Goal: Information Seeking & Learning: Learn about a topic

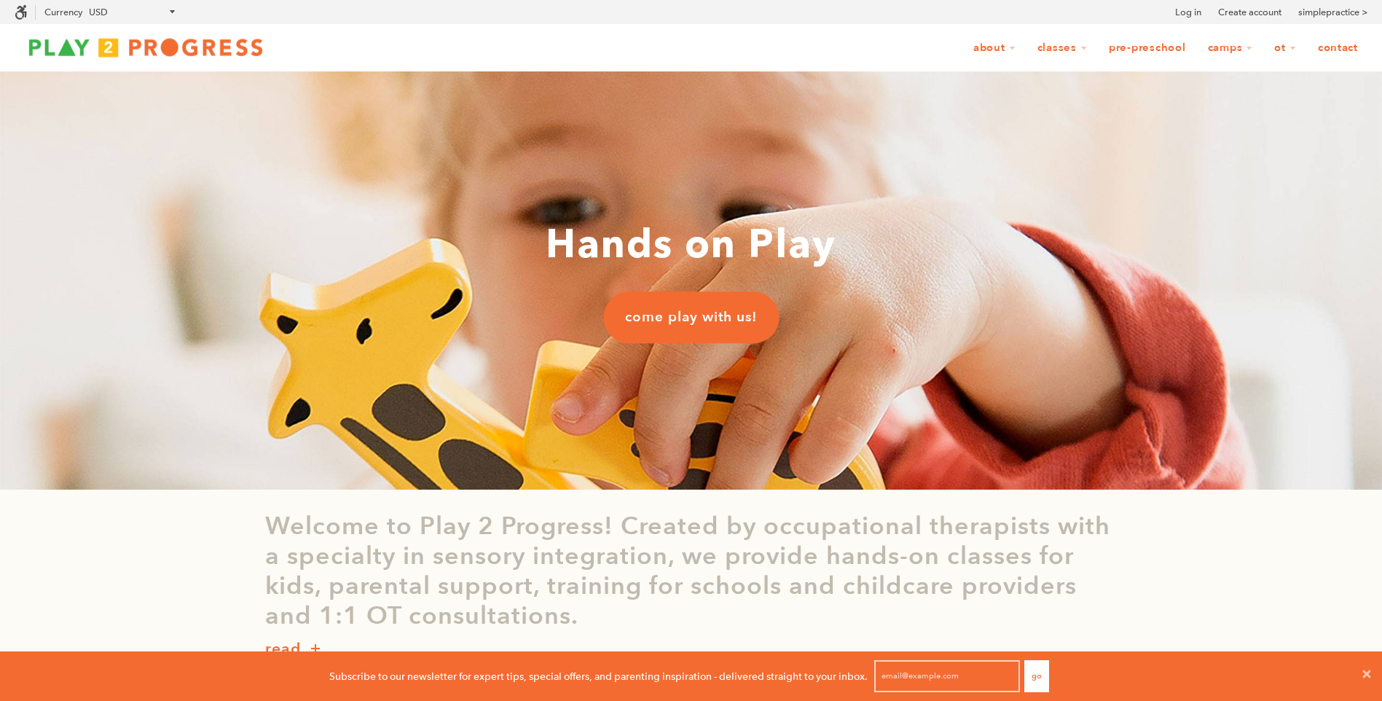
scroll to position [1, 12]
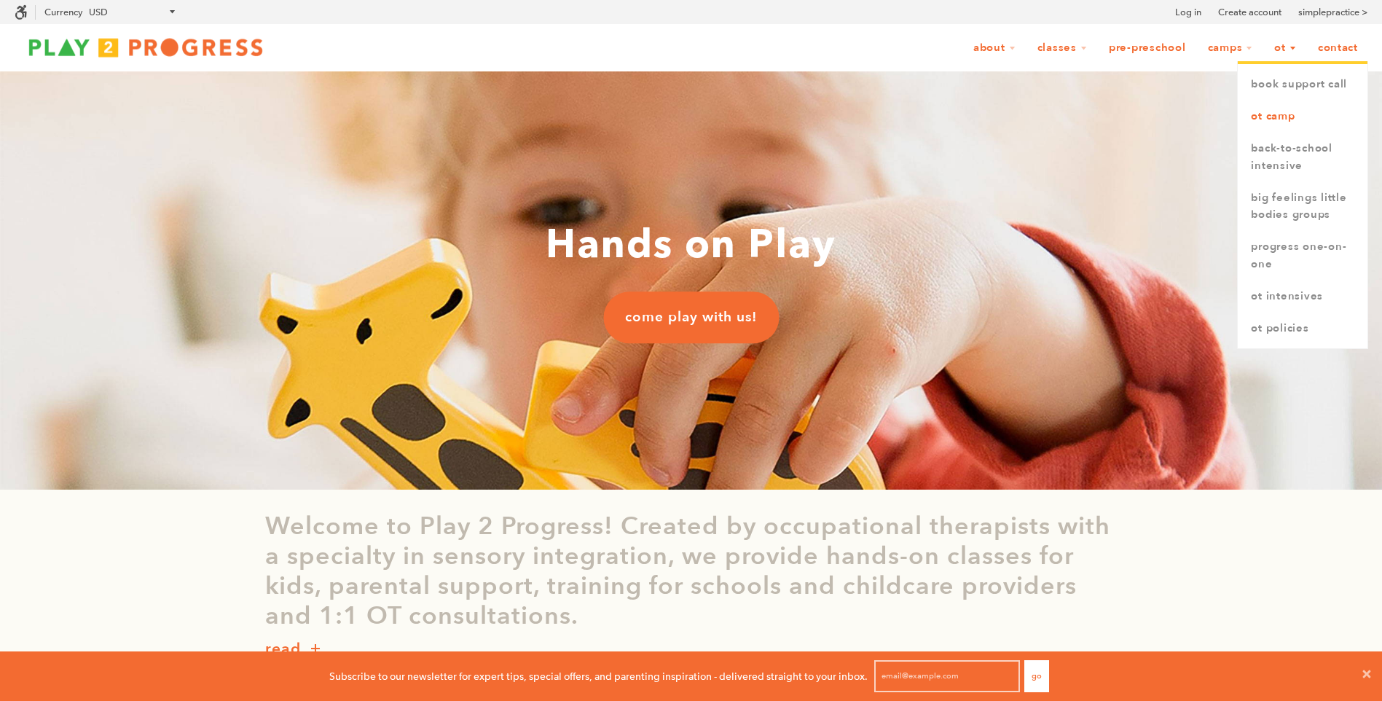
click at [1274, 115] on link "OT Camp" at bounding box center [1302, 117] width 130 height 32
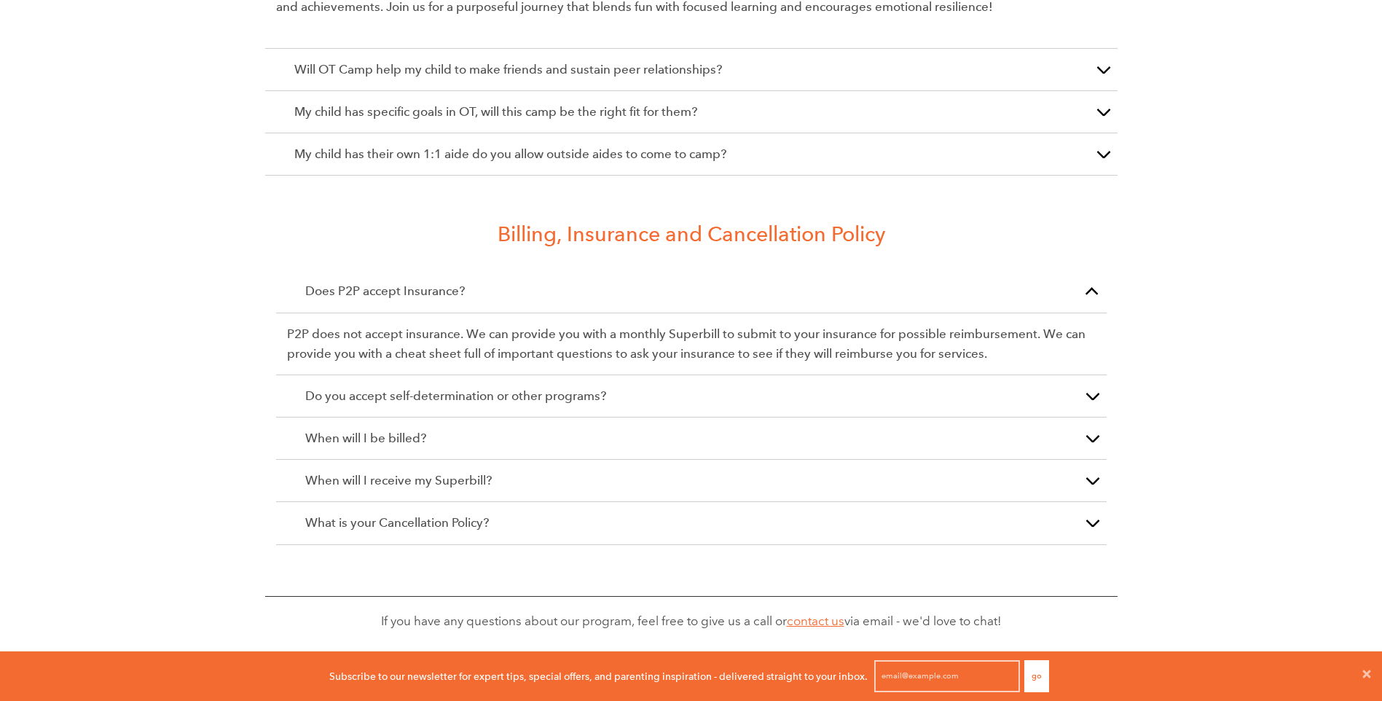
scroll to position [2403, 0]
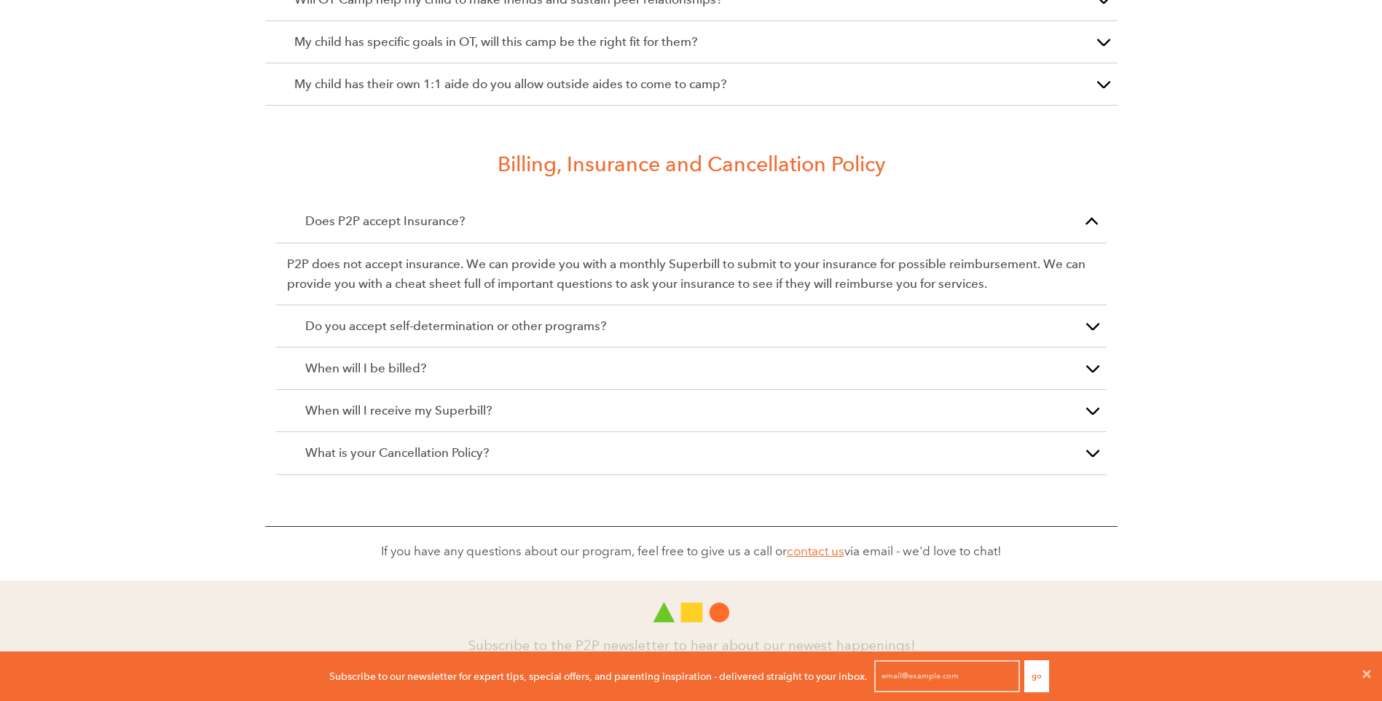
click at [805, 347] on div "When will I be billed?" at bounding box center [691, 368] width 830 height 42
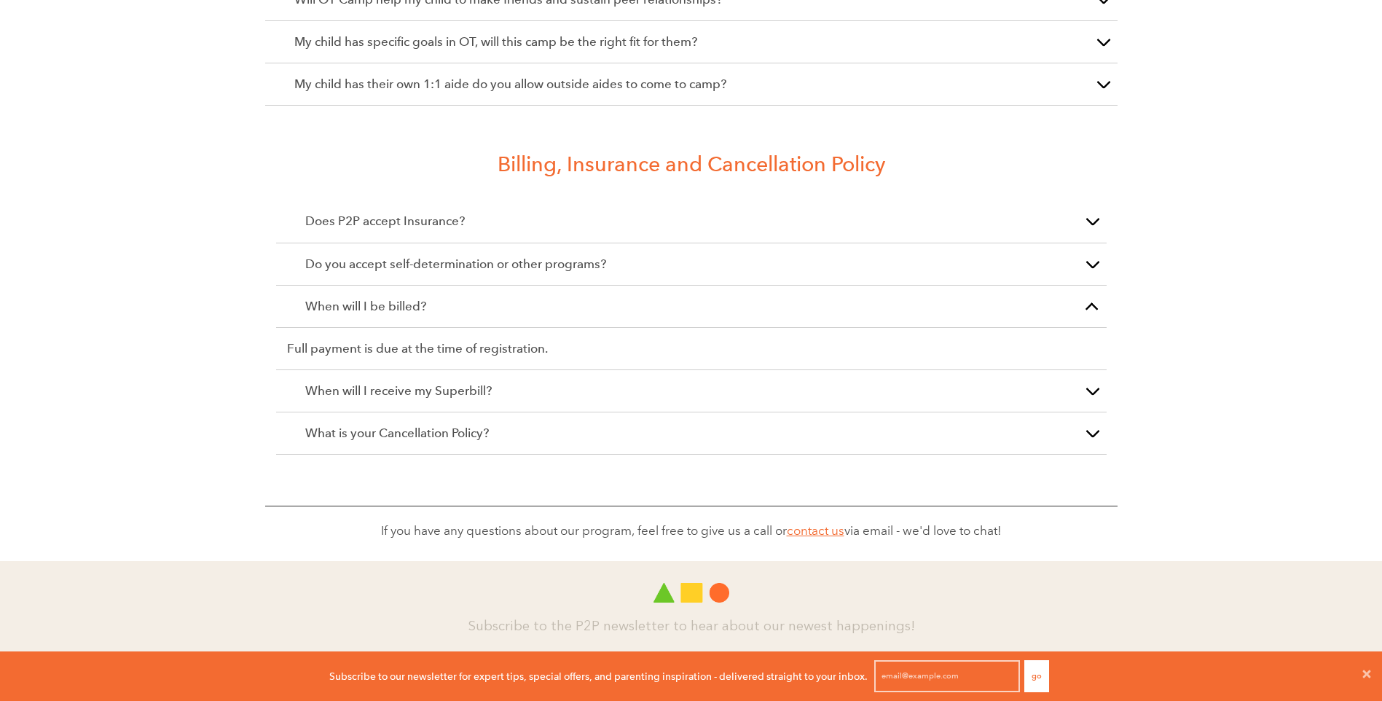
click at [822, 301] on div "When will I be billed?" at bounding box center [691, 306] width 830 height 42
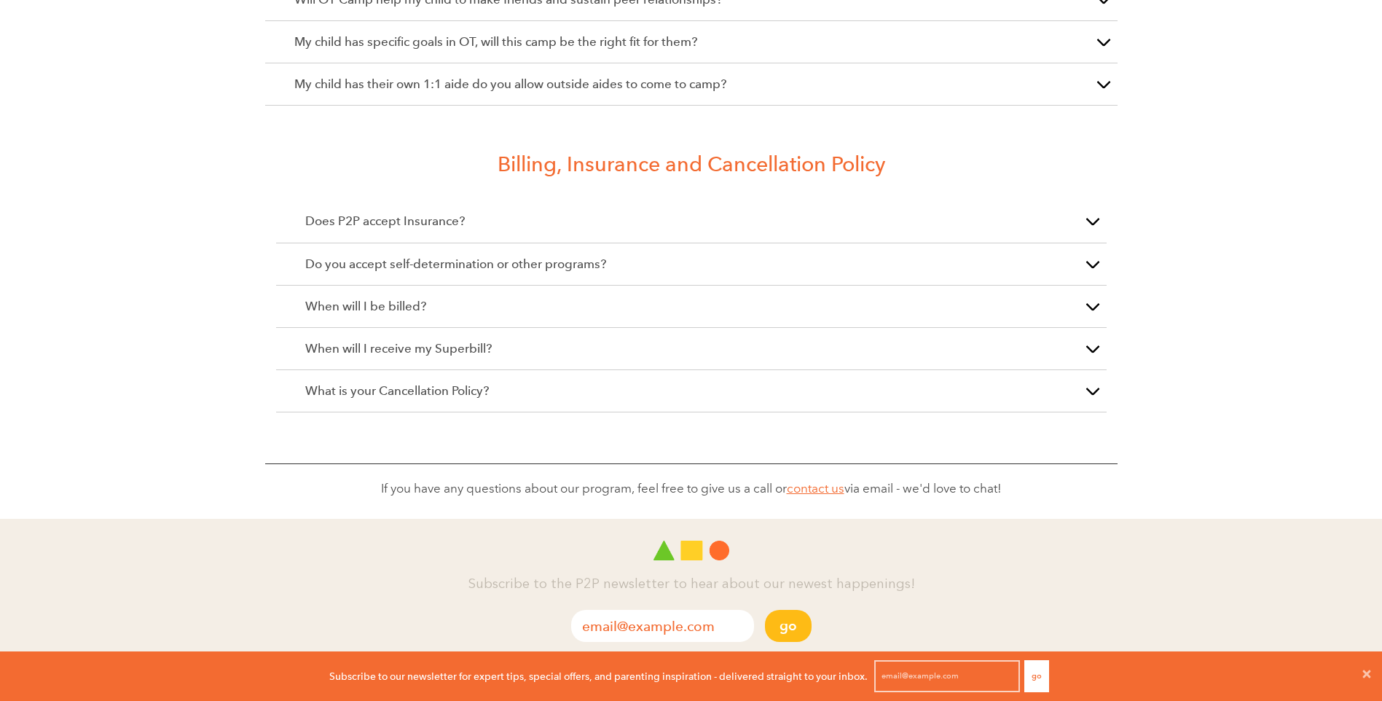
click at [755, 347] on div "When will I receive my Superbill?" at bounding box center [691, 349] width 830 height 42
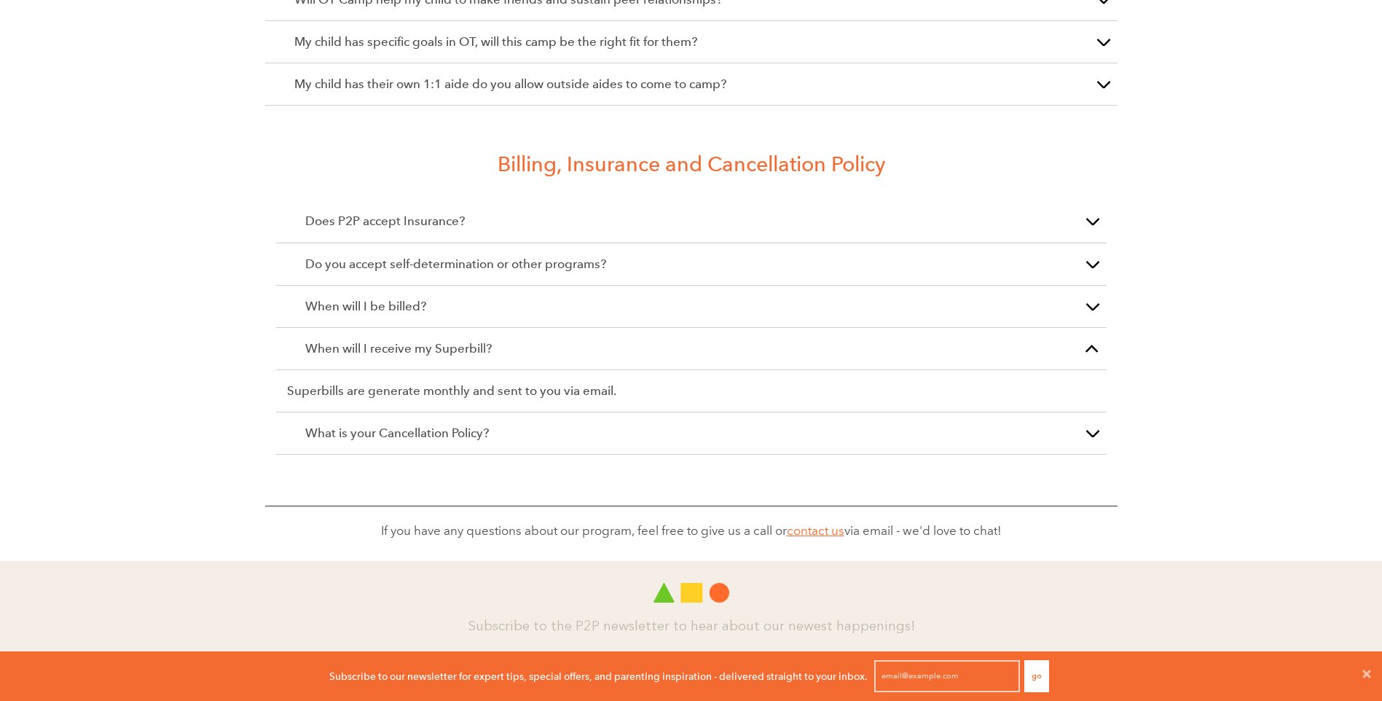
click at [732, 343] on div "When will I receive my Superbill?" at bounding box center [691, 349] width 830 height 42
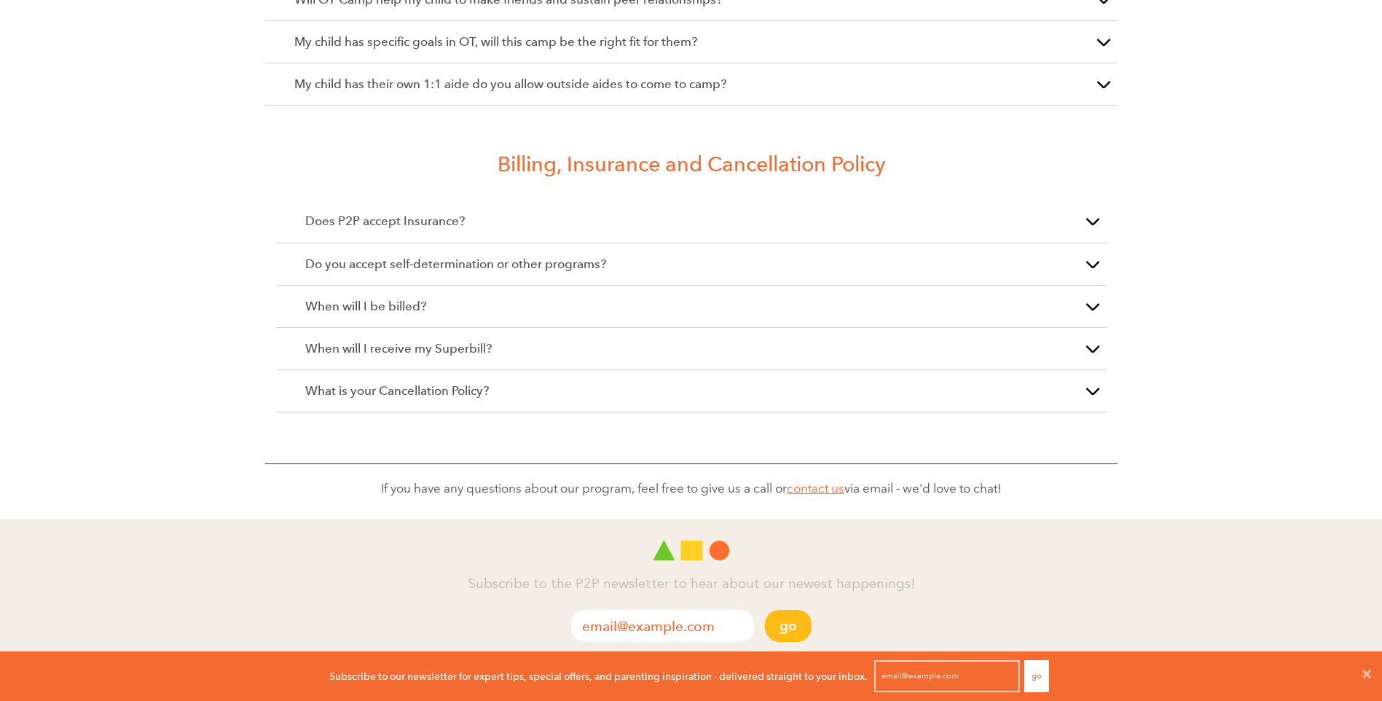
click at [733, 381] on p "What is your Cancellation Policy?" at bounding box center [691, 391] width 772 height 20
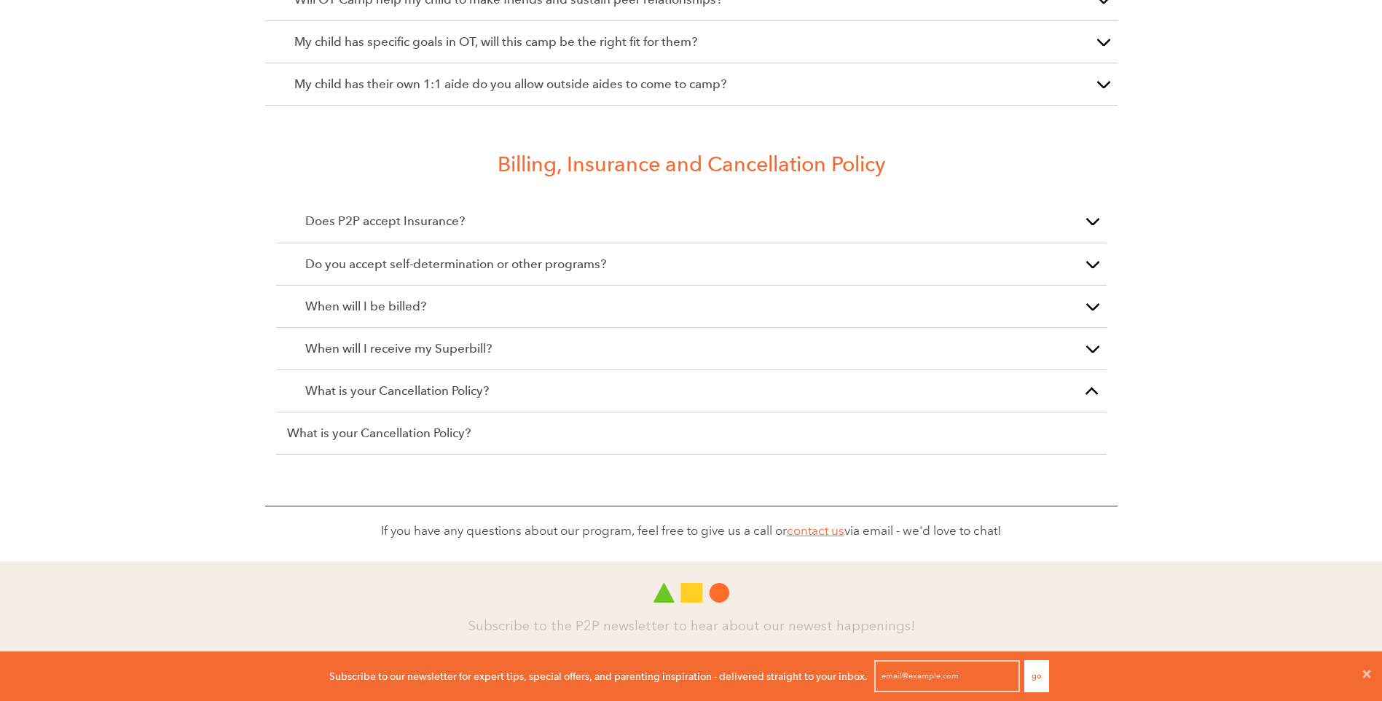
click at [733, 381] on p "What is your Cancellation Policy?" at bounding box center [691, 391] width 772 height 20
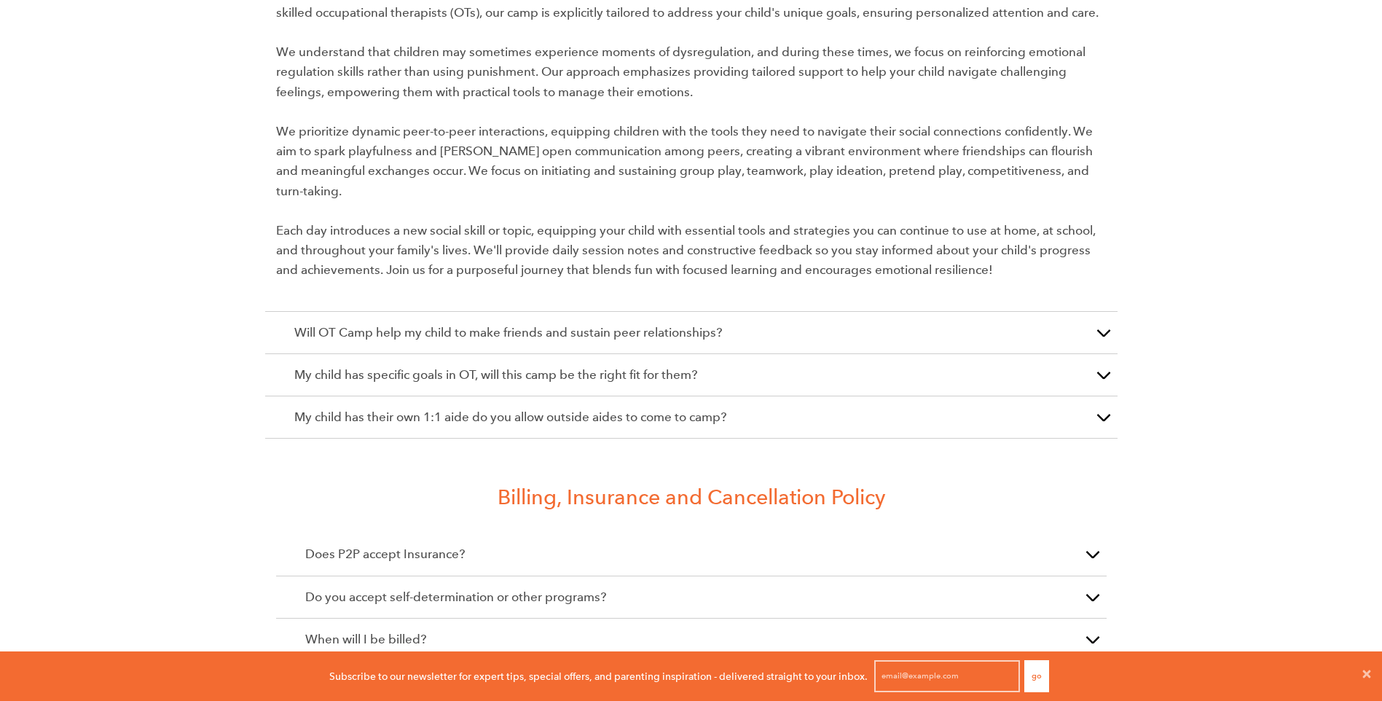
scroll to position [2039, 0]
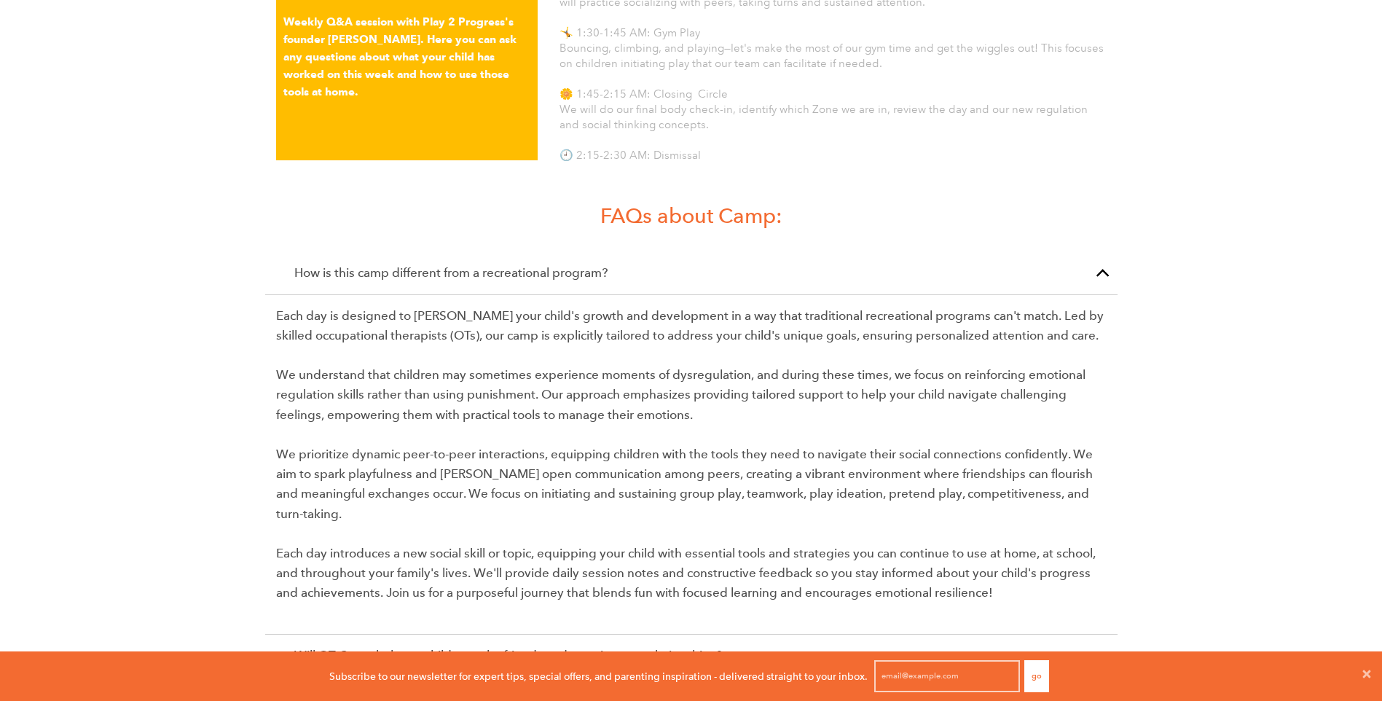
scroll to position [1457, 0]
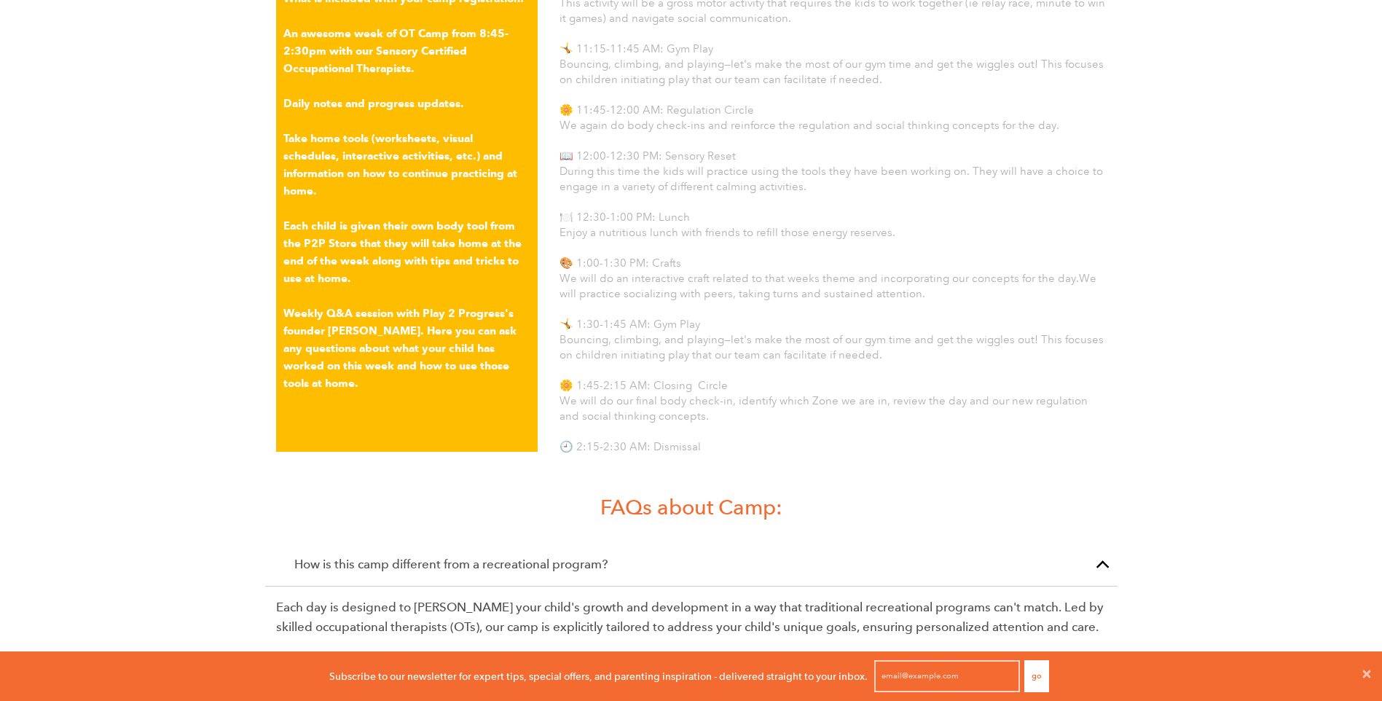
click at [1246, 293] on div "Therapeutic Camp Therapeutic Camp (4 -8 year olds) M-F 8:45-2:30pm Camp Weekly …" at bounding box center [691, 40] width 1382 height 2850
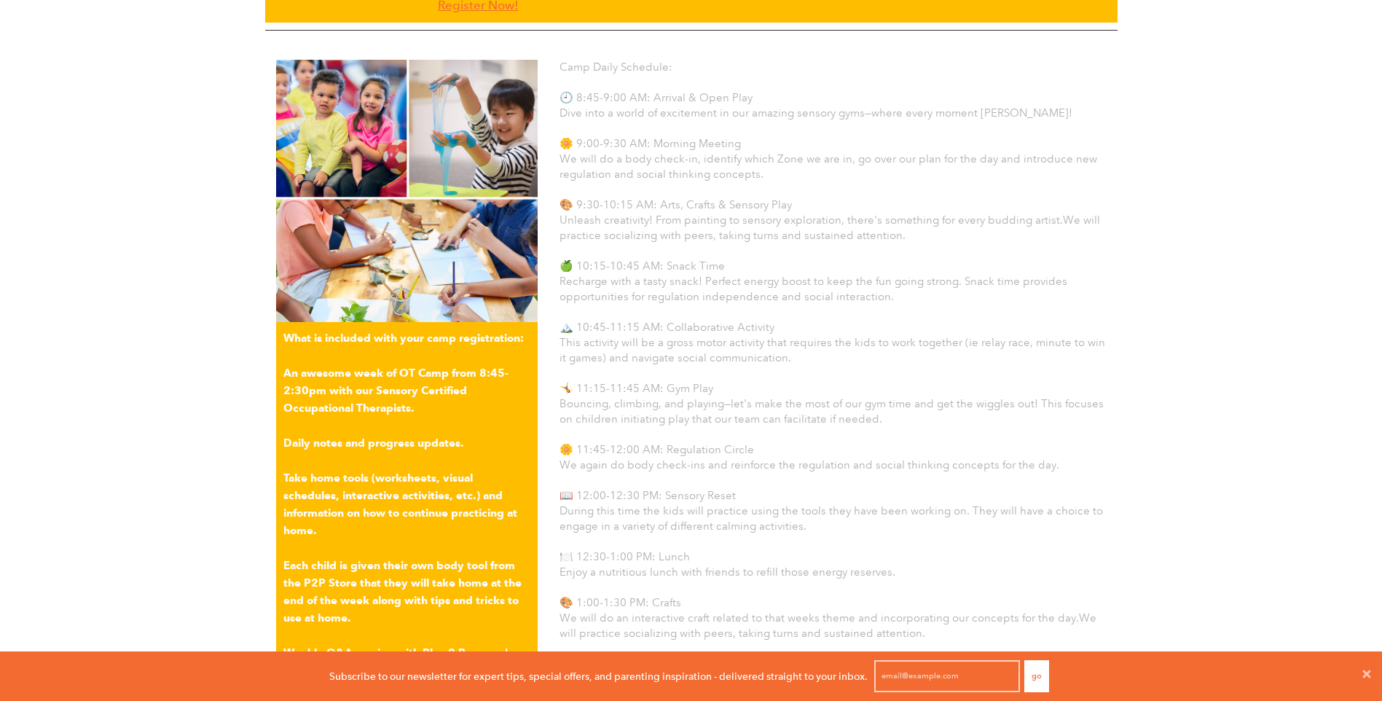
scroll to position [1092, 0]
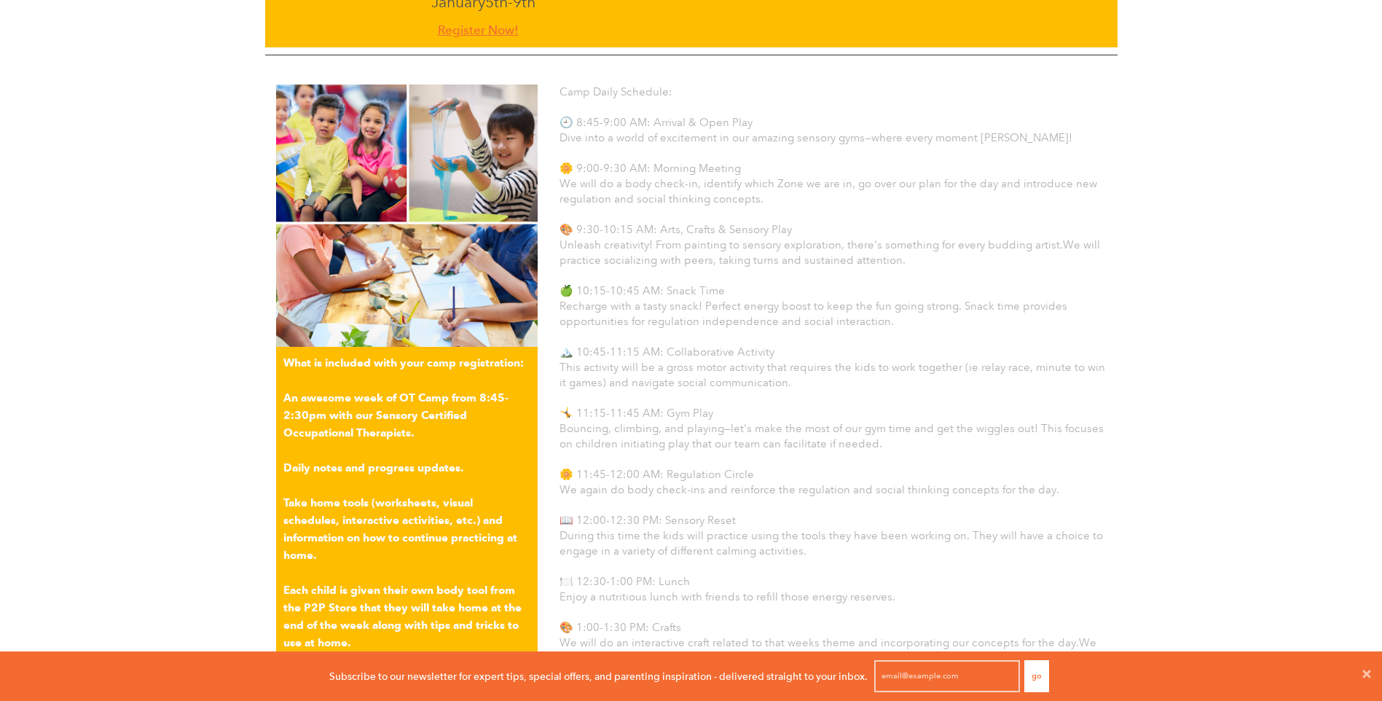
click at [1243, 295] on div "Therapeutic Camp Therapeutic Camp (4 -8 year olds) M-F 8:45-2:30pm Camp Weekly …" at bounding box center [691, 404] width 1382 height 2850
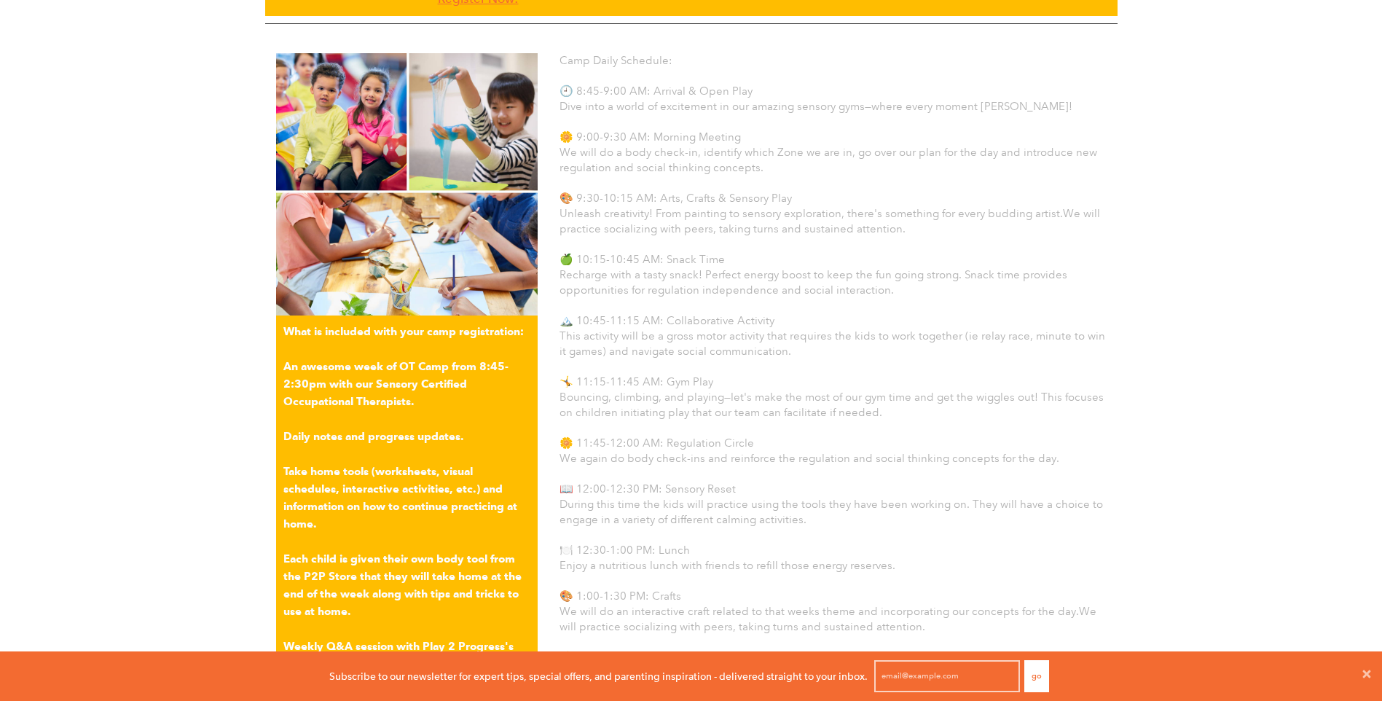
scroll to position [1165, 0]
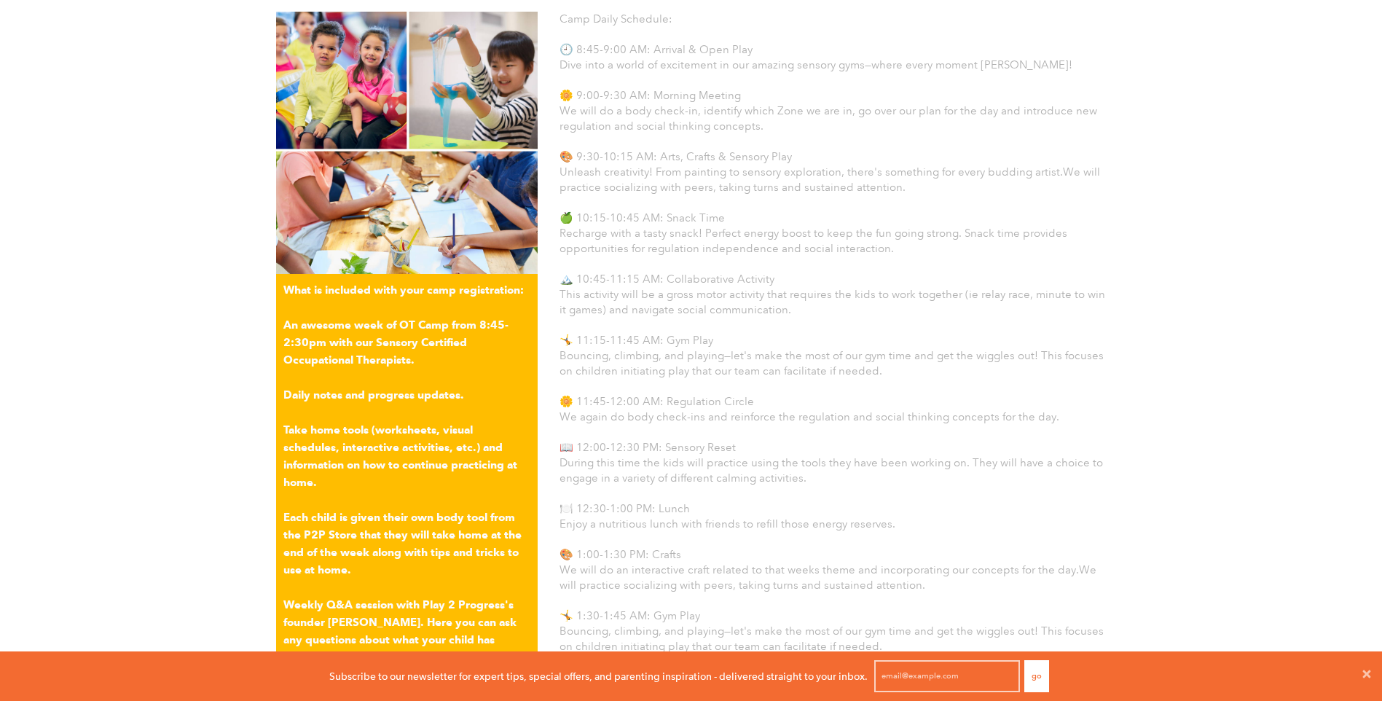
click at [1271, 281] on div "Therapeutic Camp Therapeutic Camp (4 -8 year olds) M-F 8:45-2:30pm Camp Weekly …" at bounding box center [691, 331] width 1382 height 2850
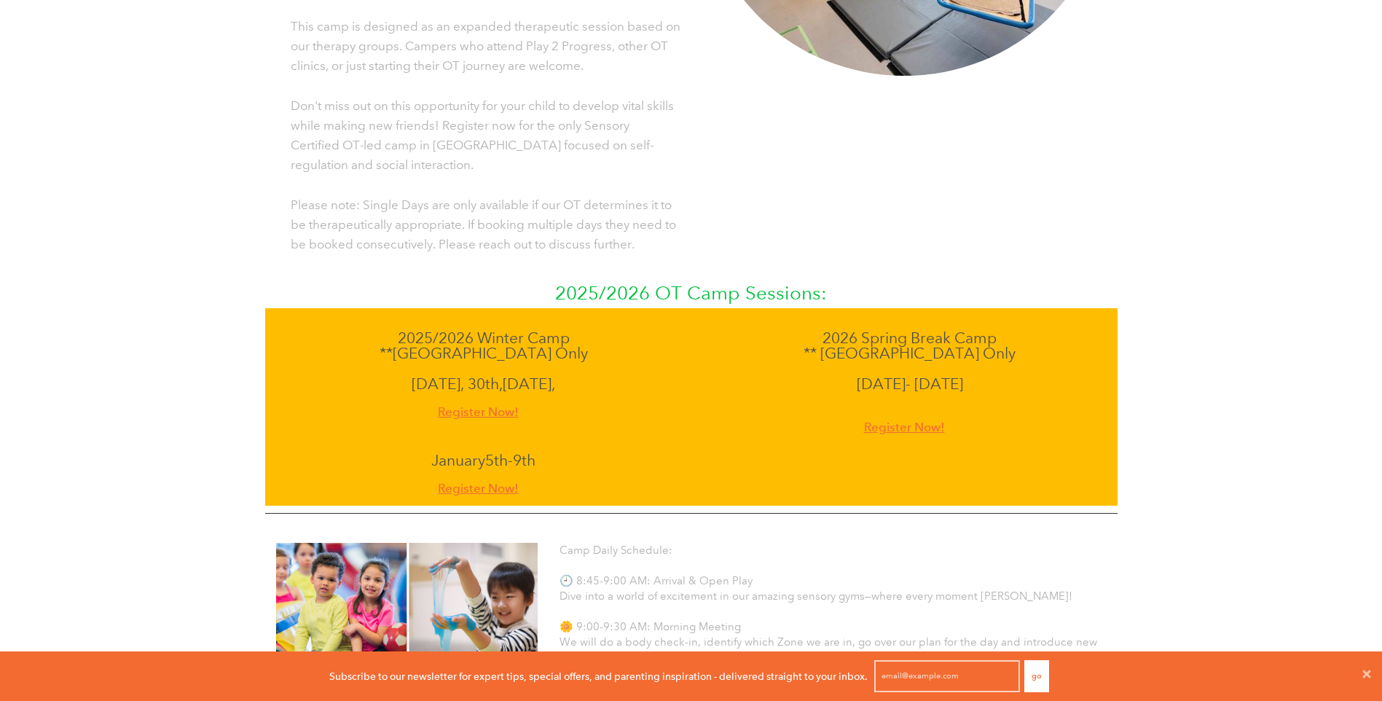
scroll to position [583, 0]
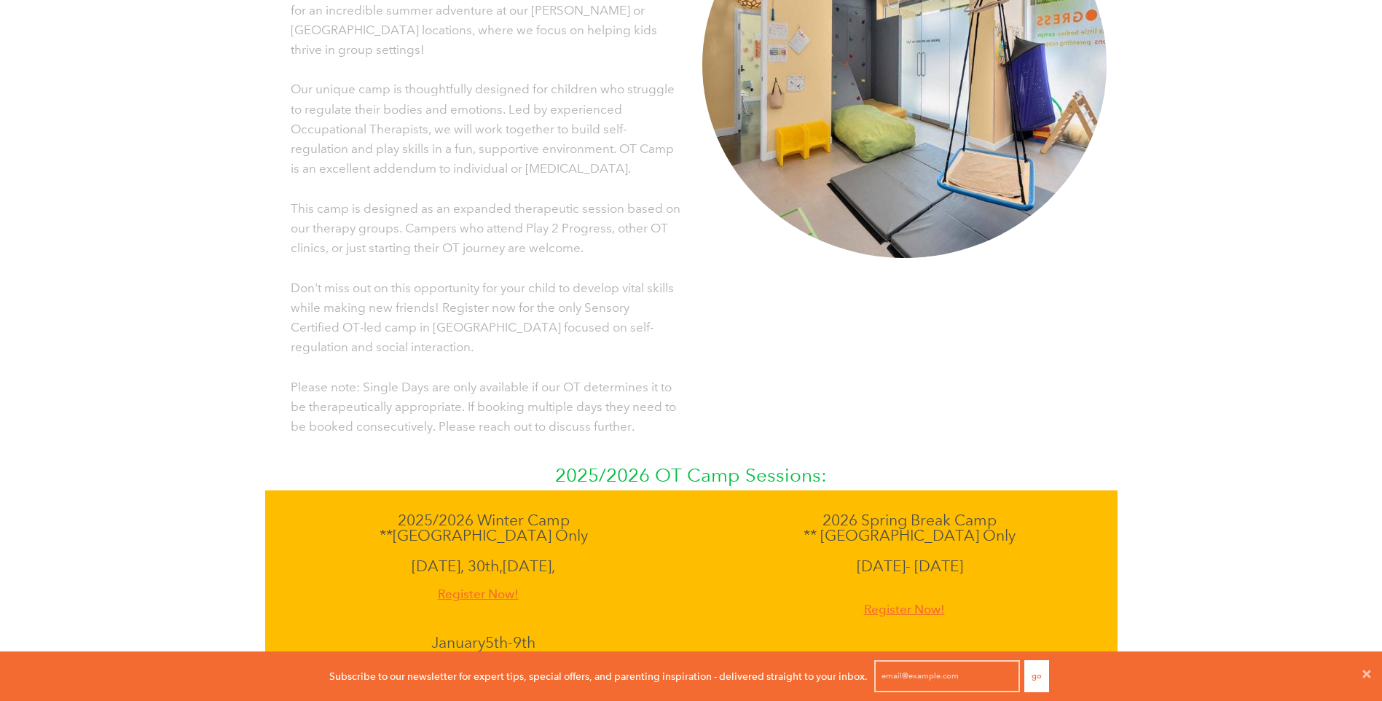
scroll to position [437, 0]
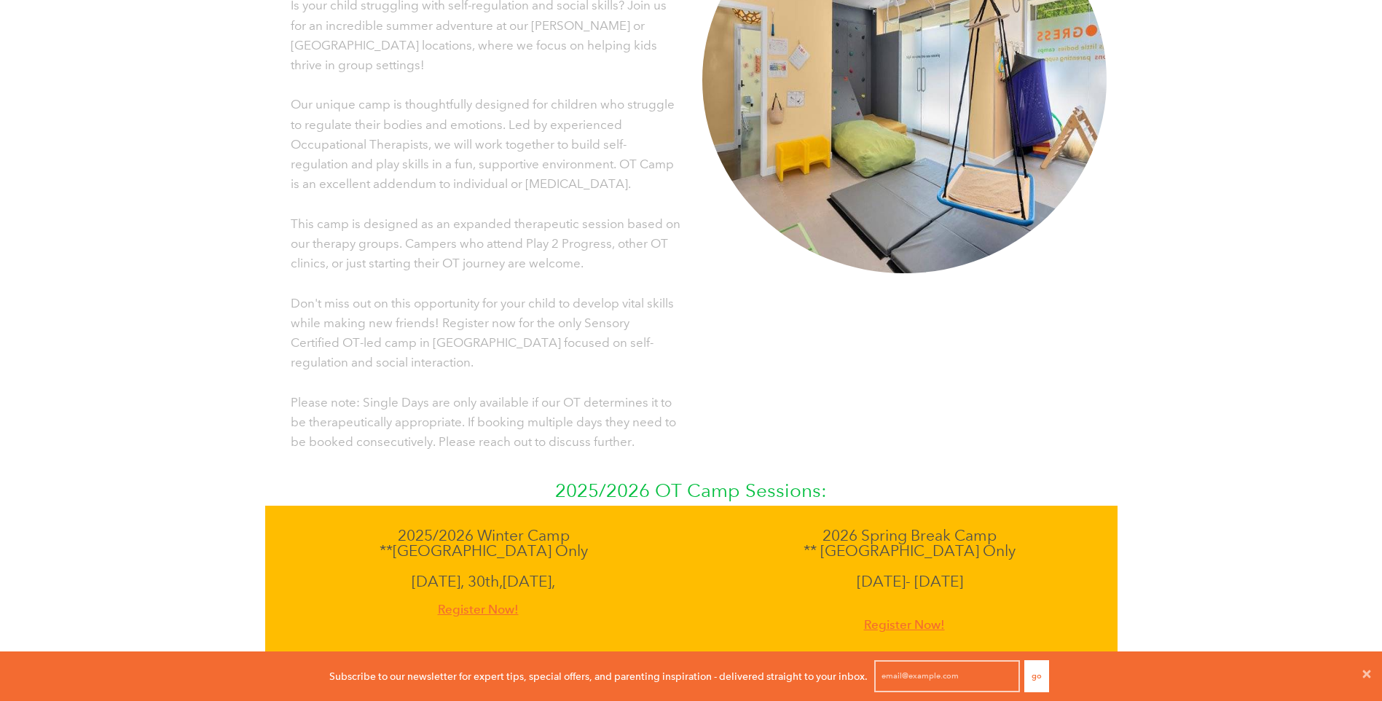
click at [1113, 323] on div "Therapeutic Camp (4 -8 year olds) M-F 8:45-2:30pm Camp Weekly Cost: $995 Single…" at bounding box center [691, 170] width 852 height 610
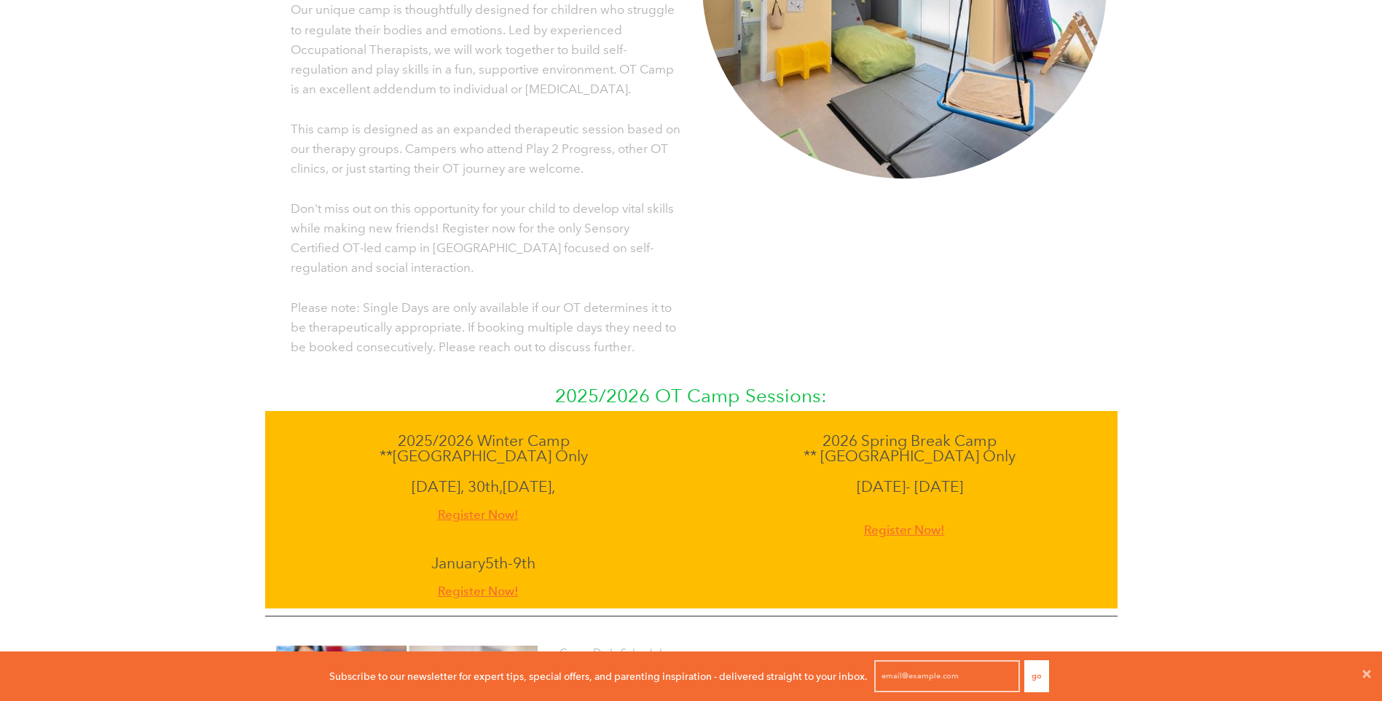
scroll to position [510, 0]
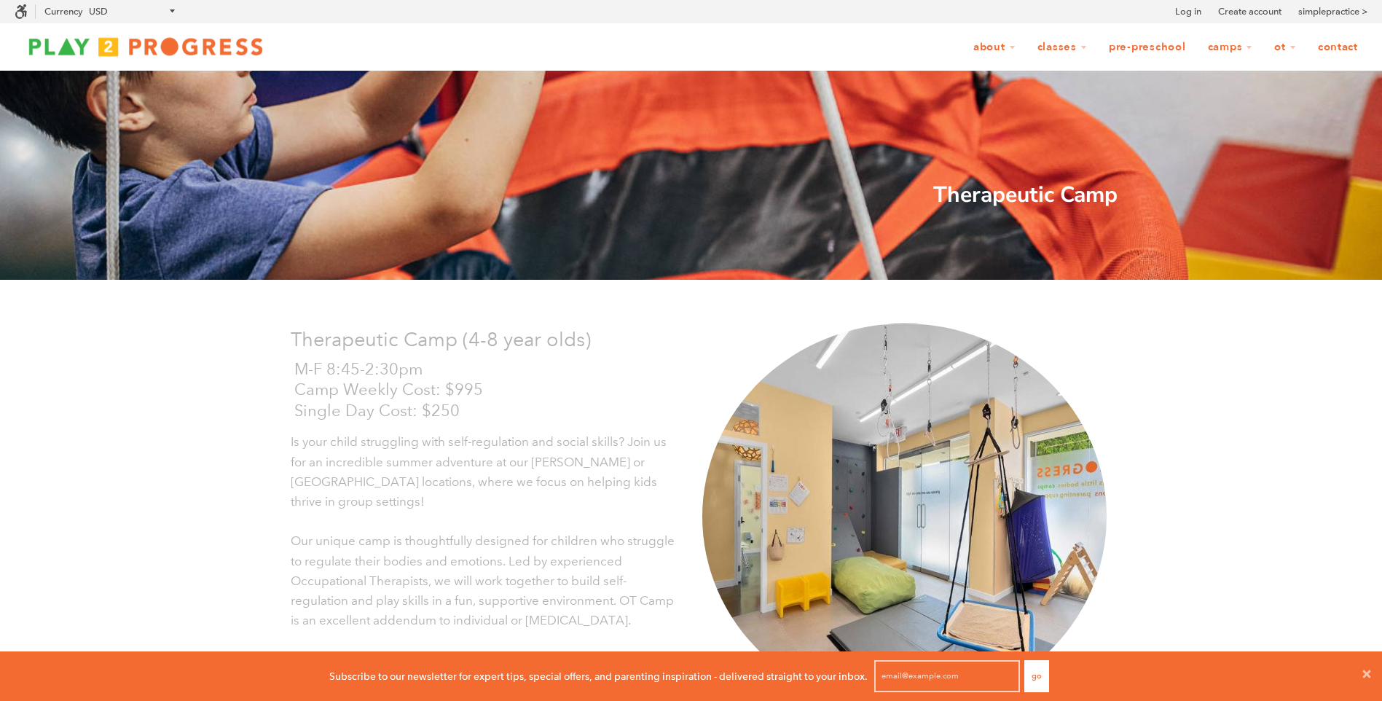
scroll to position [0, 0]
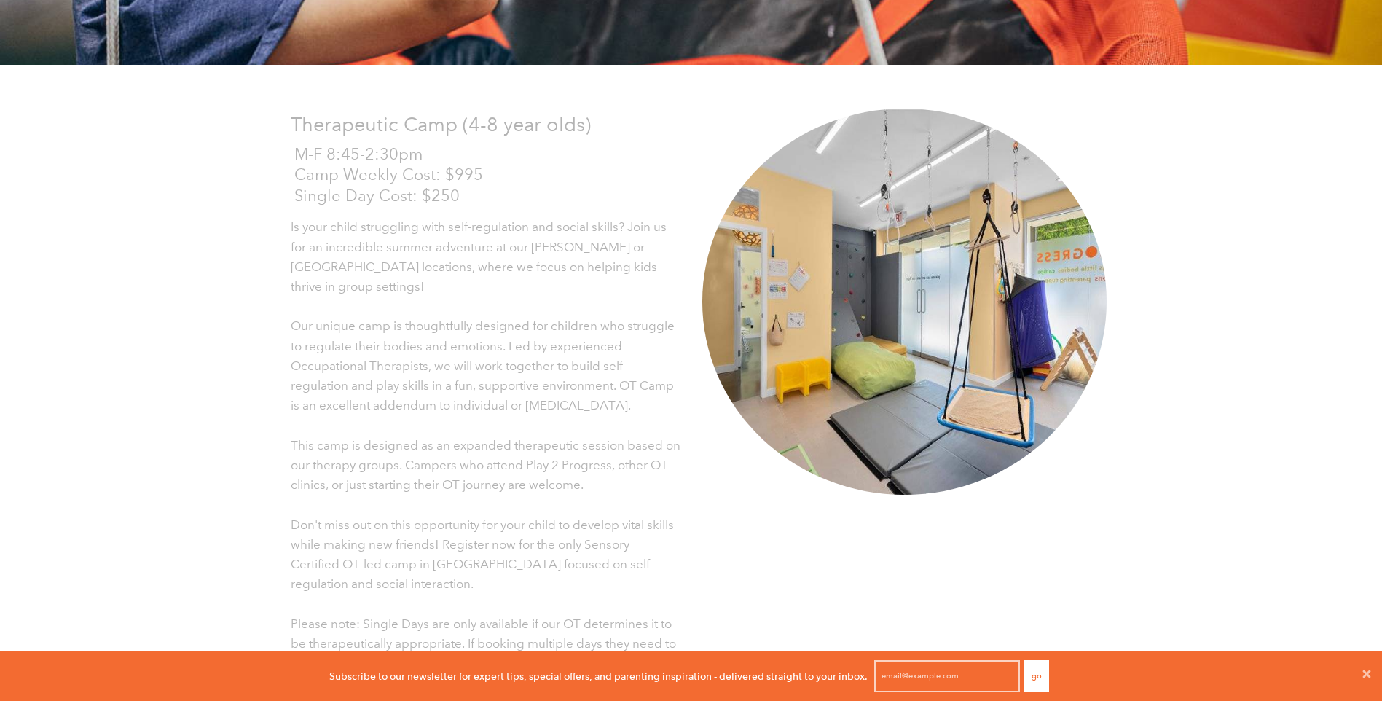
scroll to position [218, 0]
